Goal: Task Accomplishment & Management: Manage account settings

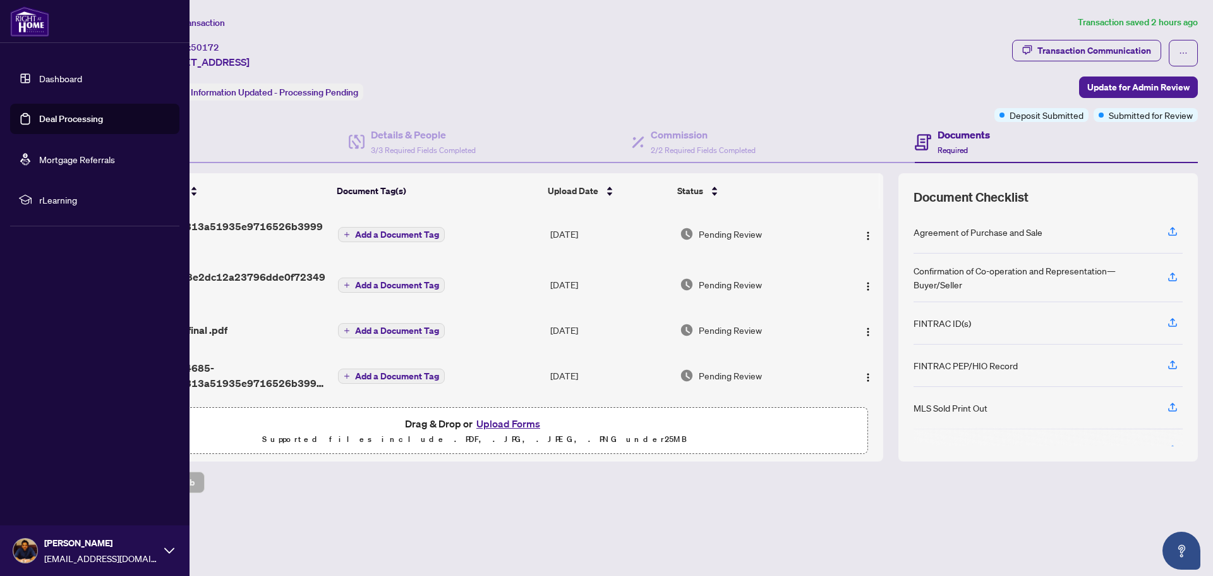
click at [44, 119] on link "Deal Processing" at bounding box center [71, 118] width 64 height 11
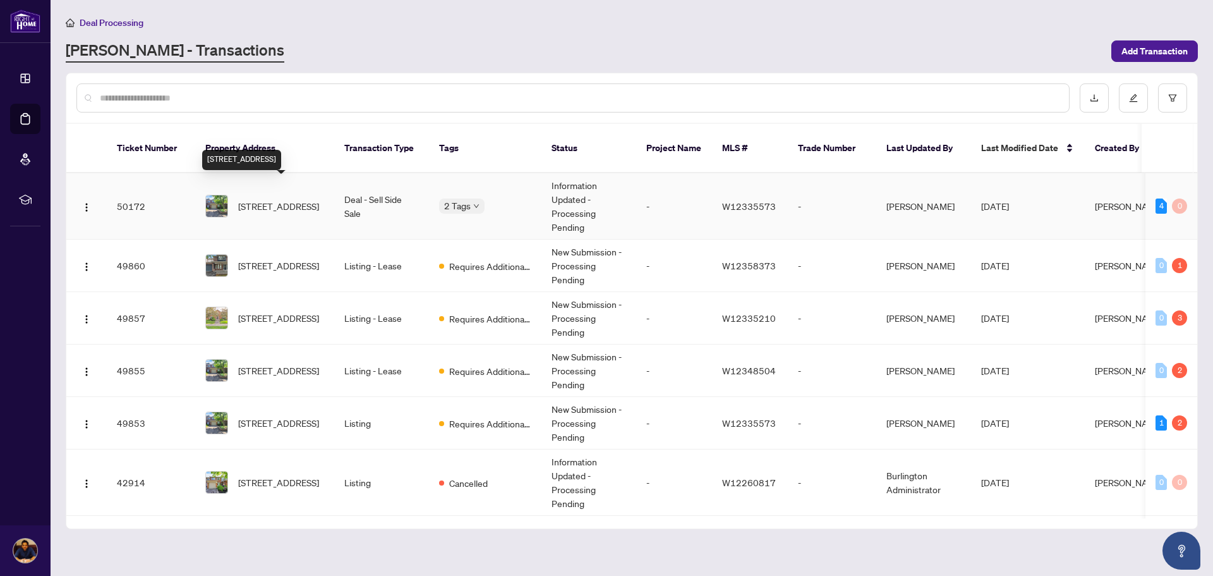
click at [306, 199] on span "[STREET_ADDRESS]" at bounding box center [278, 206] width 81 height 14
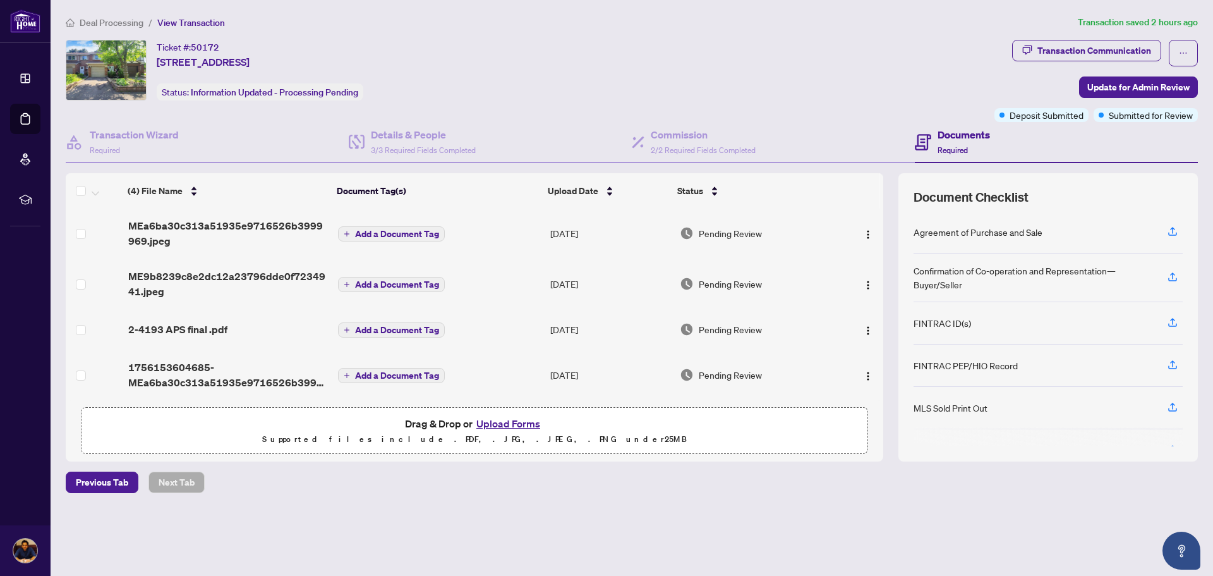
scroll to position [4, 0]
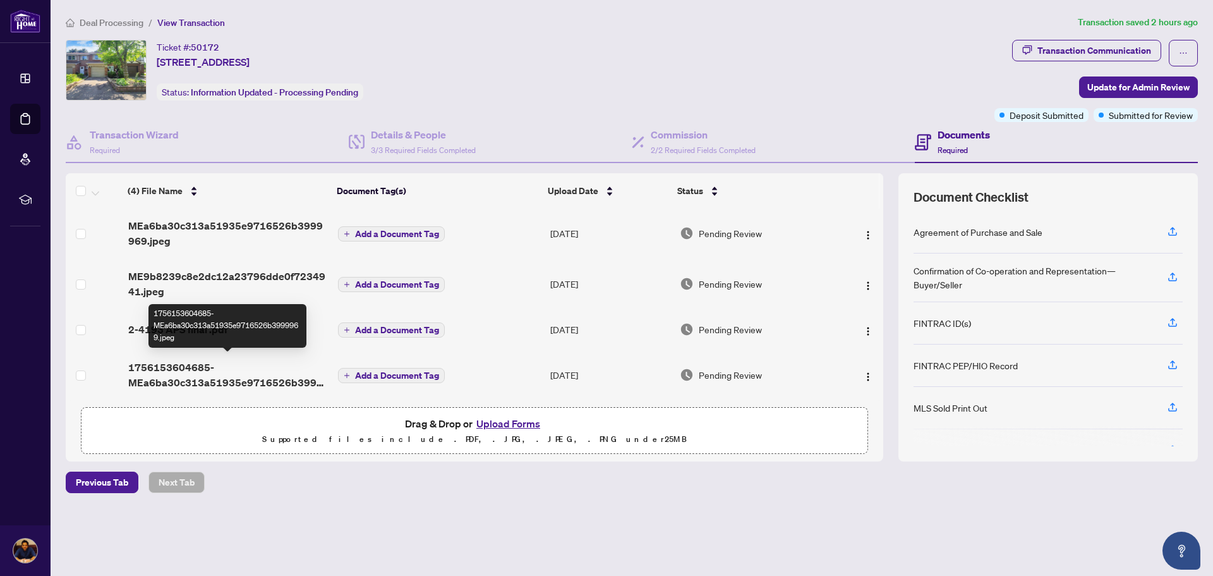
click at [174, 371] on span "1756153604685-MEa6ba30c313a51935e9716526b3999969.jpeg" at bounding box center [228, 375] width 200 height 30
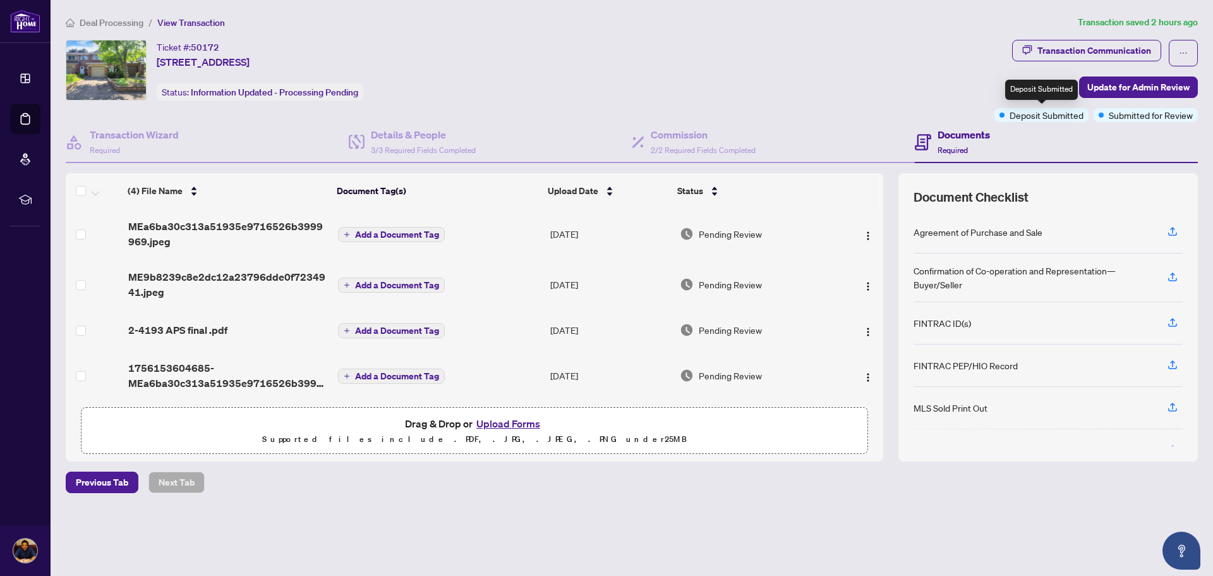
click at [1054, 116] on span "Deposit Submitted" at bounding box center [1047, 115] width 74 height 14
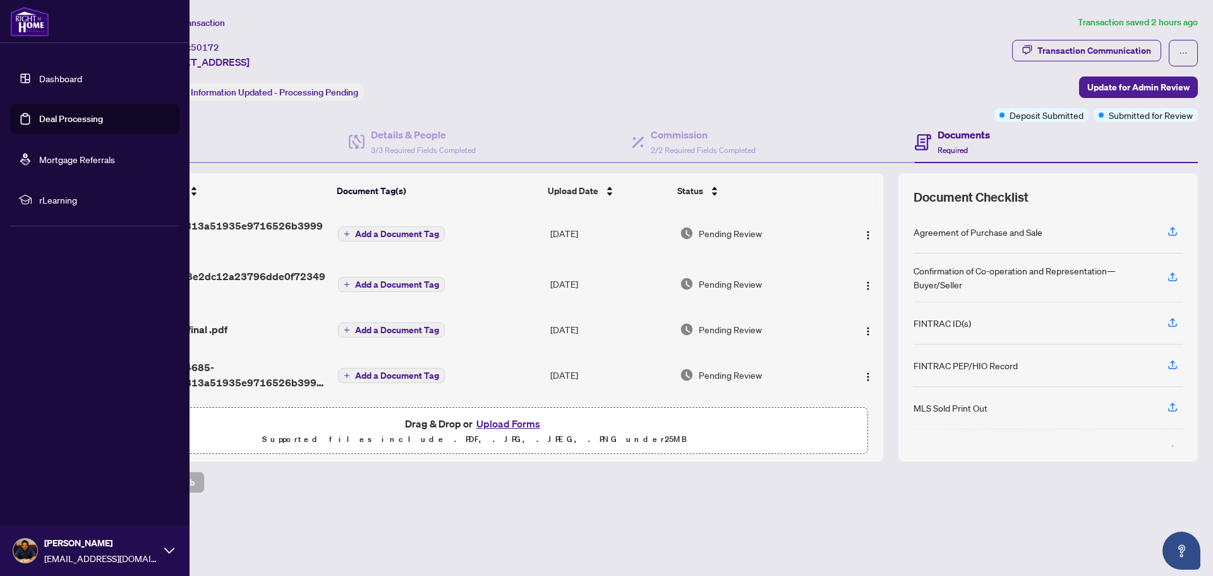
click at [39, 113] on link "Deal Processing" at bounding box center [71, 118] width 64 height 11
